Goal: Connect with others: Ask a question

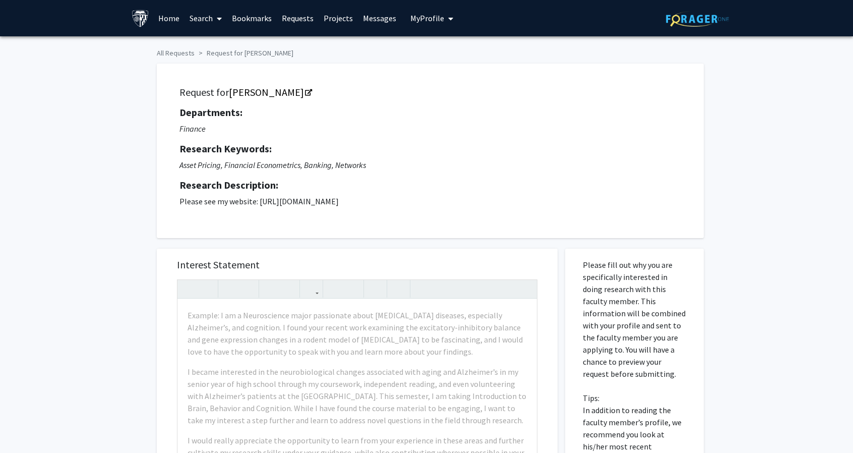
scroll to position [27, 0]
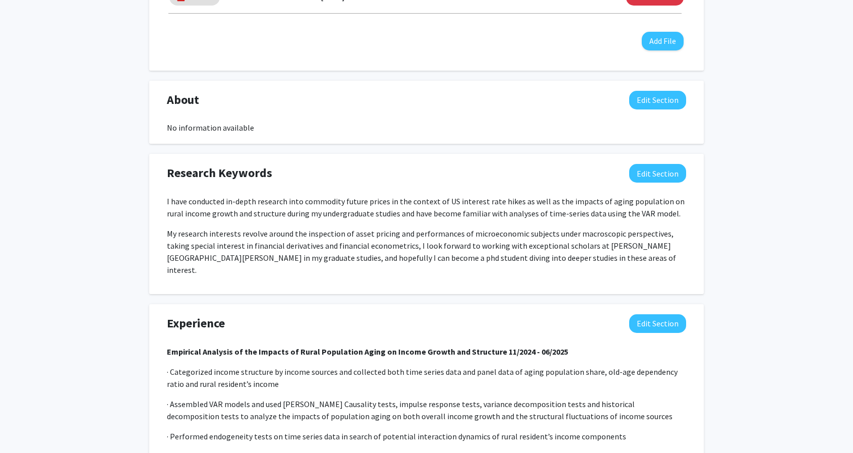
scroll to position [393, 0]
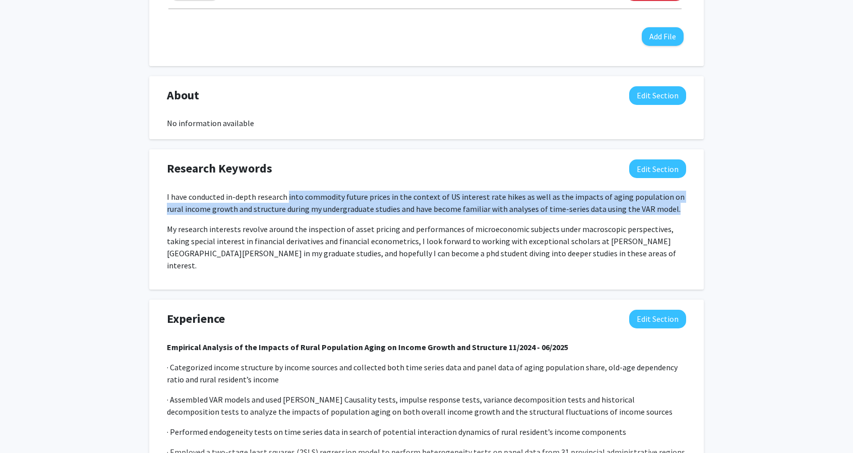
drag, startPoint x: 286, startPoint y: 196, endPoint x: 658, endPoint y: 210, distance: 371.5
click at [658, 210] on p "I have conducted in-depth research into commodity future prices in the context …" at bounding box center [427, 203] width 520 height 24
copy p "into commodity future prices in the context of US interest rate hikes as well a…"
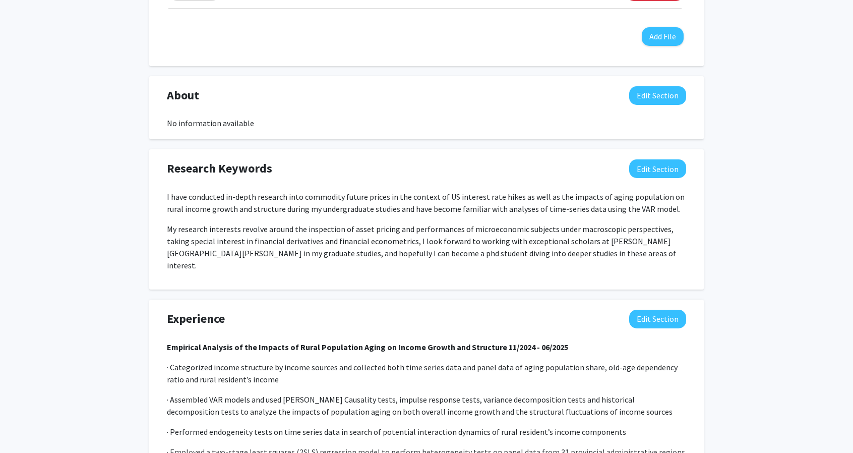
click at [503, 245] on p "My research interests revolve around the inspection of asset pricing and perfor…" at bounding box center [427, 247] width 520 height 48
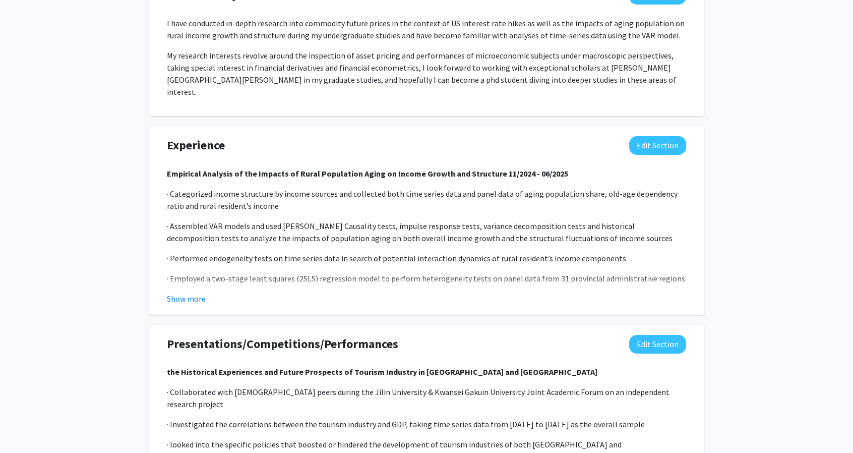
scroll to position [561, 0]
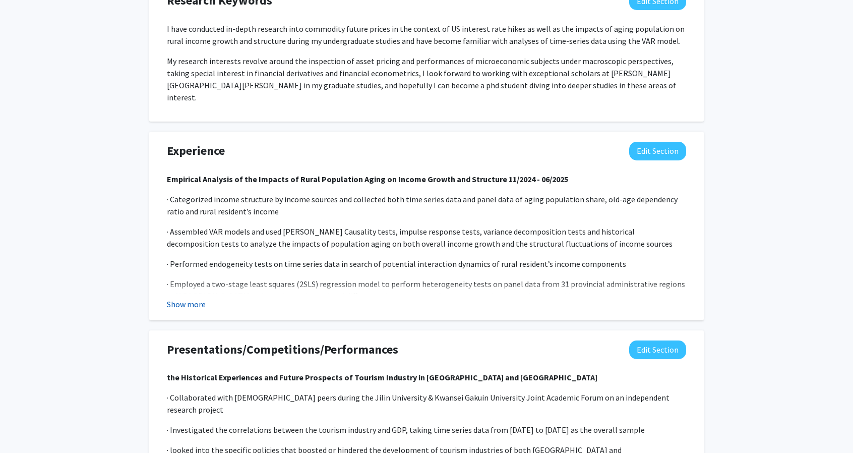
click at [173, 298] on button "Show more" at bounding box center [186, 304] width 39 height 12
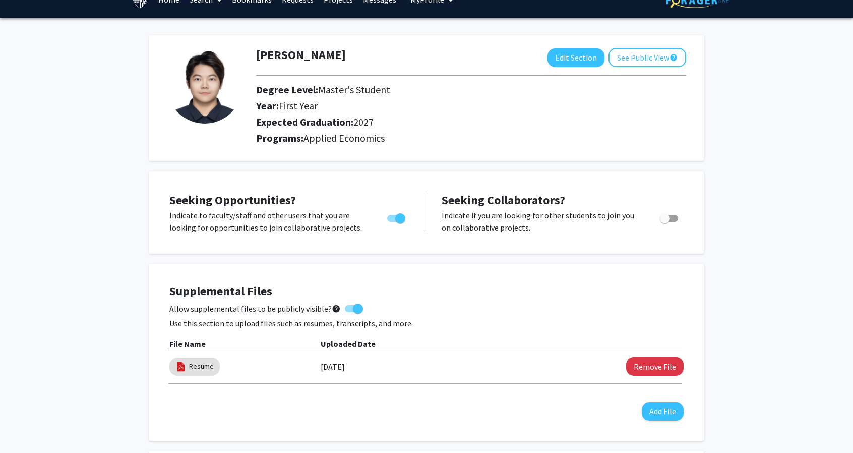
scroll to position [0, 0]
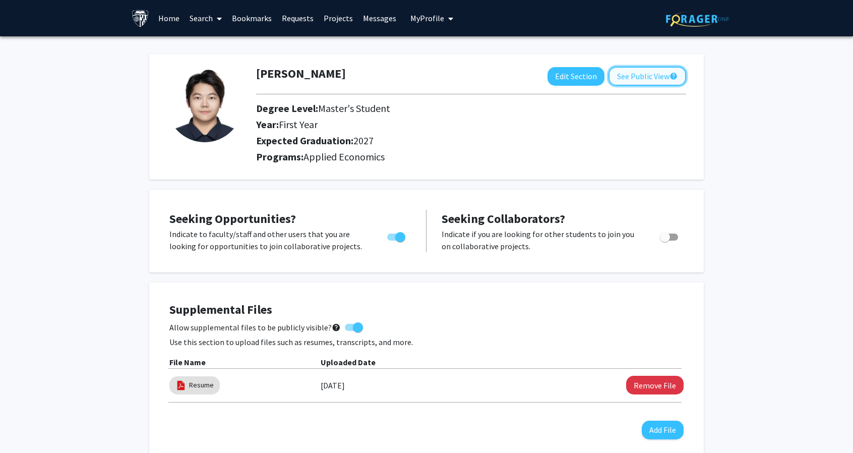
click at [628, 79] on button "See Public View help" at bounding box center [648, 76] width 78 height 19
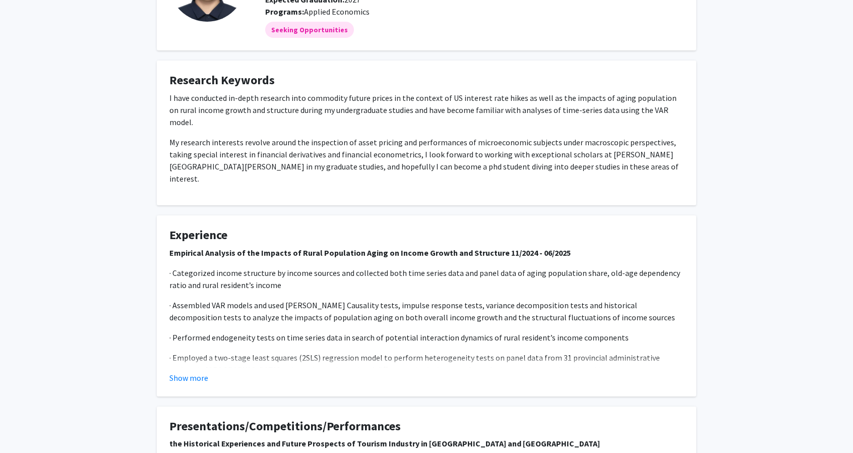
scroll to position [107, 0]
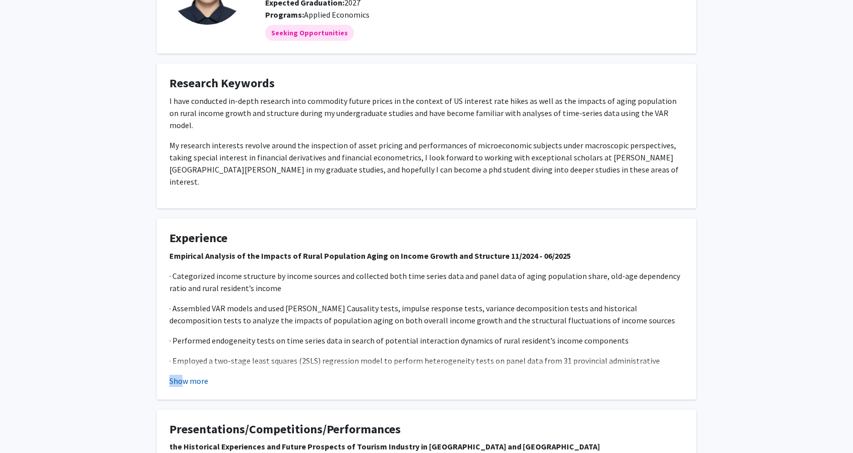
drag, startPoint x: 185, startPoint y: 347, endPoint x: 185, endPoint y: 361, distance: 14.1
click at [185, 361] on fg-read-more "Empirical Analysis of the Impacts of Rural Population Aging on Income Growth an…" at bounding box center [426, 318] width 514 height 137
click at [185, 375] on button "Show more" at bounding box center [188, 381] width 39 height 12
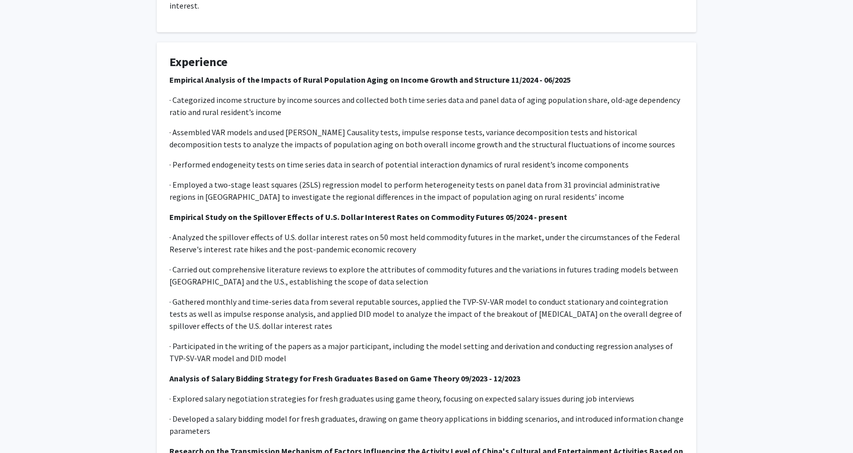
scroll to position [0, 0]
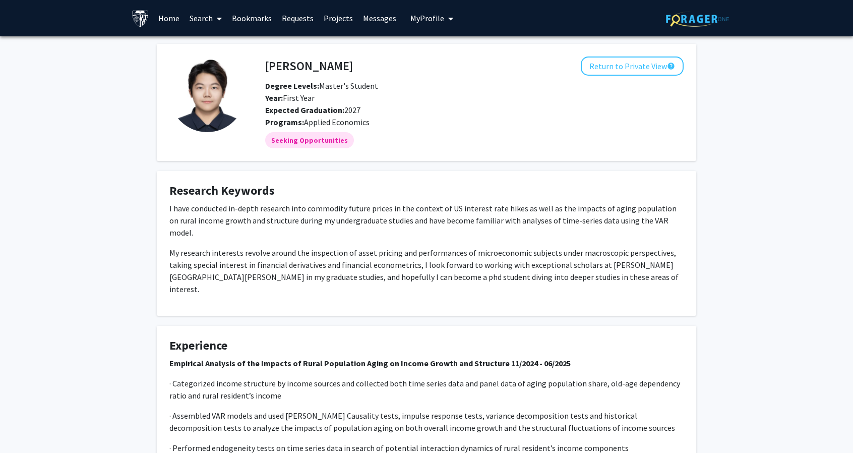
click at [259, 19] on link "Bookmarks" at bounding box center [252, 18] width 50 height 35
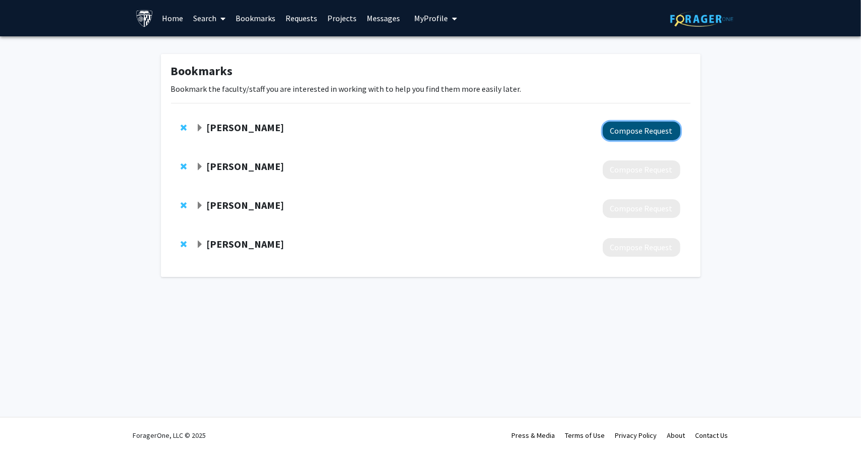
click at [632, 135] on button "Compose Request" at bounding box center [642, 131] width 78 height 19
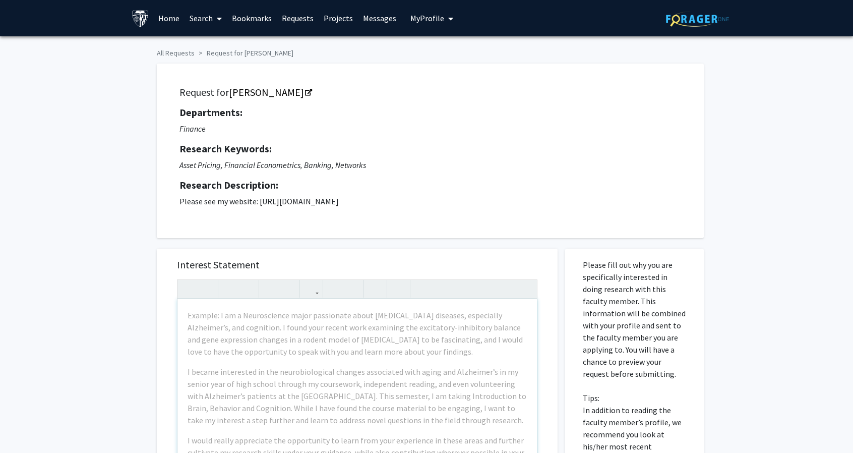
scroll to position [109, 0]
